Goal: Information Seeking & Learning: Find specific page/section

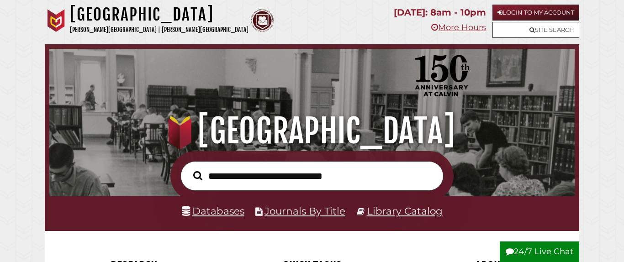
scroll to position [174, 521]
click at [572, 13] on link "Login to My Account" at bounding box center [535, 13] width 87 height 16
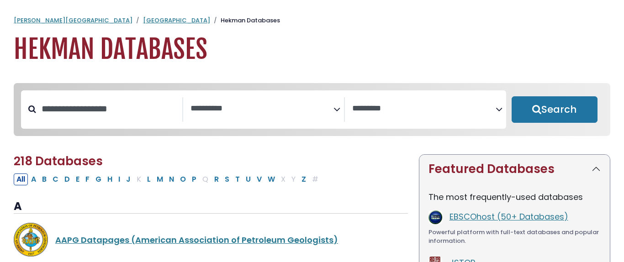
select select "Database Subject Filter"
select select "Database Vendors Filter"
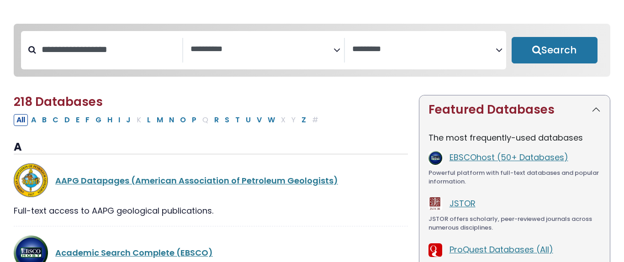
scroll to position [59, 0]
click at [168, 45] on input "Search database by title or keyword" at bounding box center [109, 49] width 146 height 15
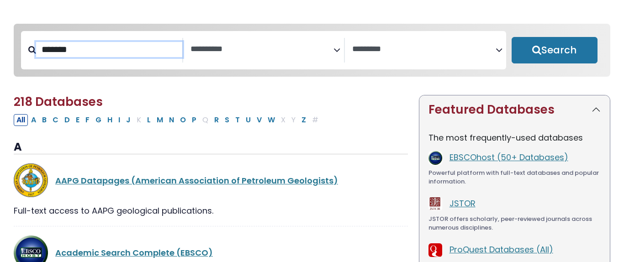
type input "*******"
click at [554, 51] on button "Search" at bounding box center [554, 50] width 86 height 26
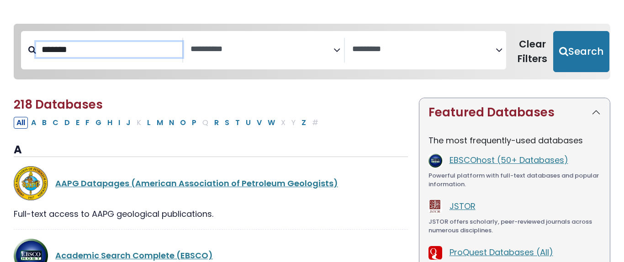
select select "Database Subject Filter"
select select "Database Vendors Filter"
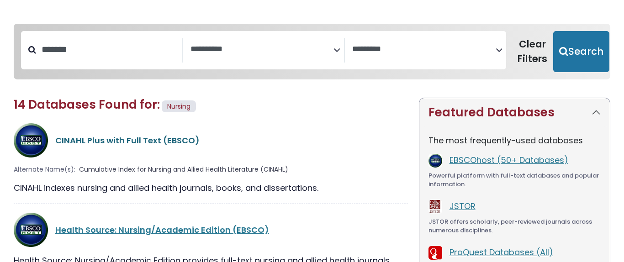
click at [143, 142] on link "CINAHL Plus with Full Text (EBSCO)" at bounding box center [127, 140] width 144 height 11
click at [137, 143] on link "CINAHL Plus with Full Text (EBSCO)" at bounding box center [127, 140] width 144 height 11
